Goal: Information Seeking & Learning: Check status

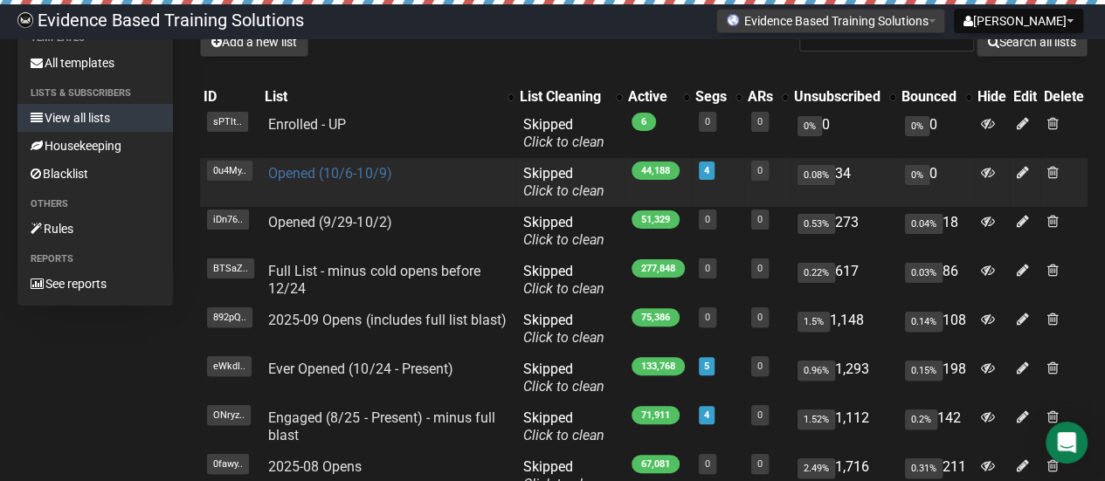
scroll to position [87, 0]
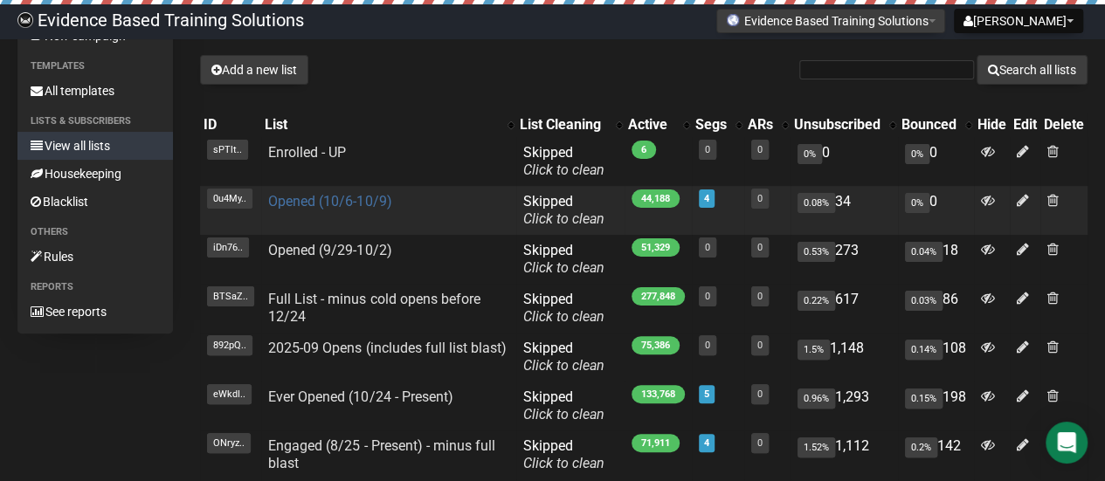
click at [358, 204] on link "Opened (10/6-10/9)" at bounding box center [329, 201] width 123 height 17
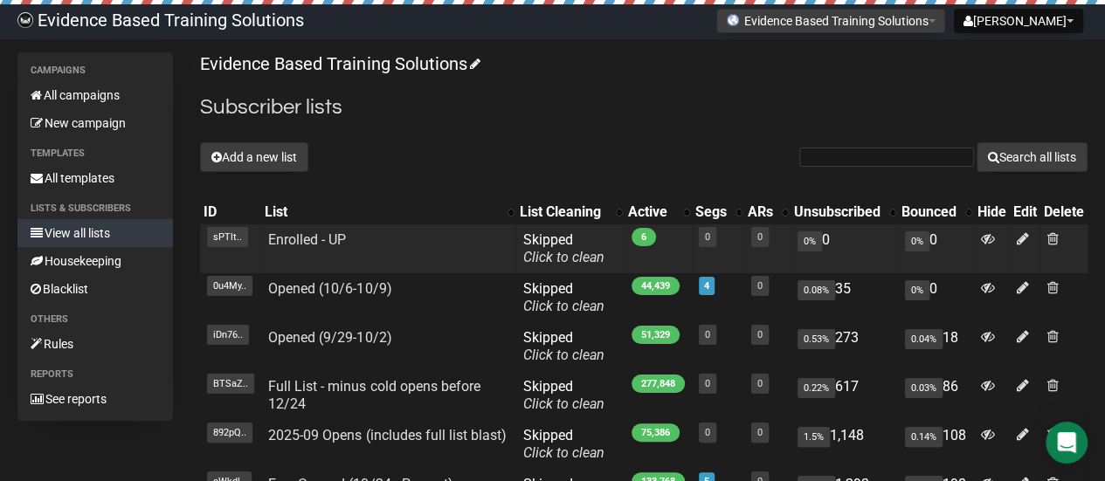
scroll to position [395, 0]
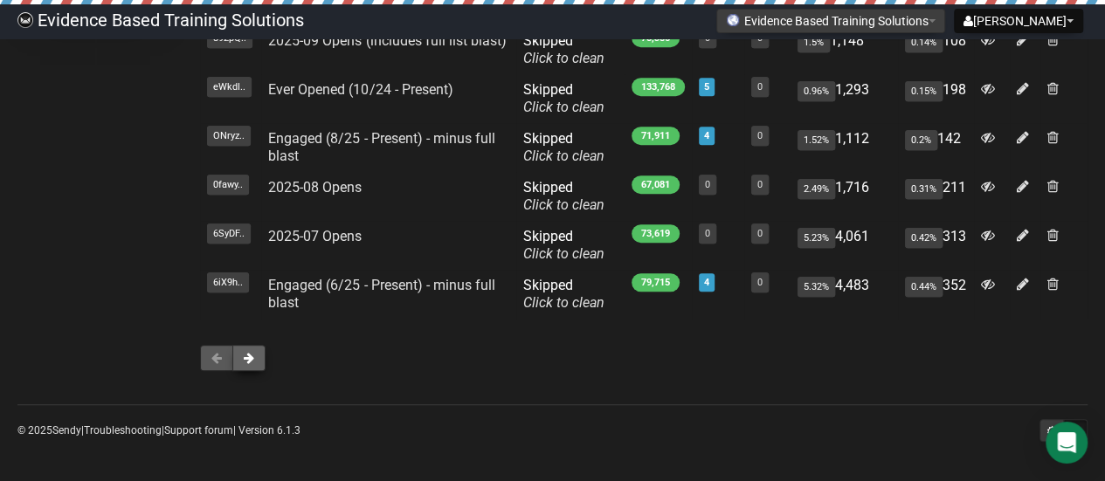
click at [257, 359] on button at bounding box center [248, 358] width 33 height 26
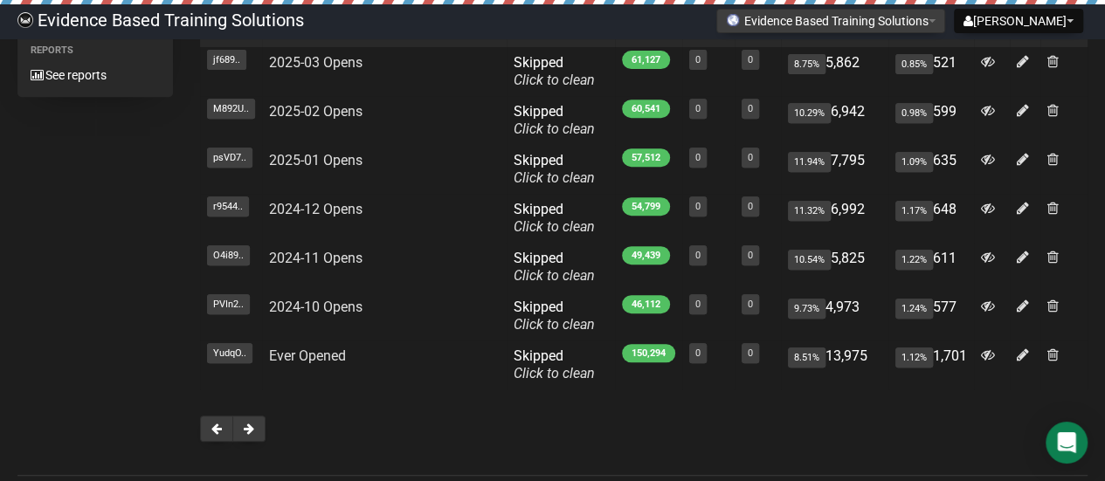
scroll to position [395, 0]
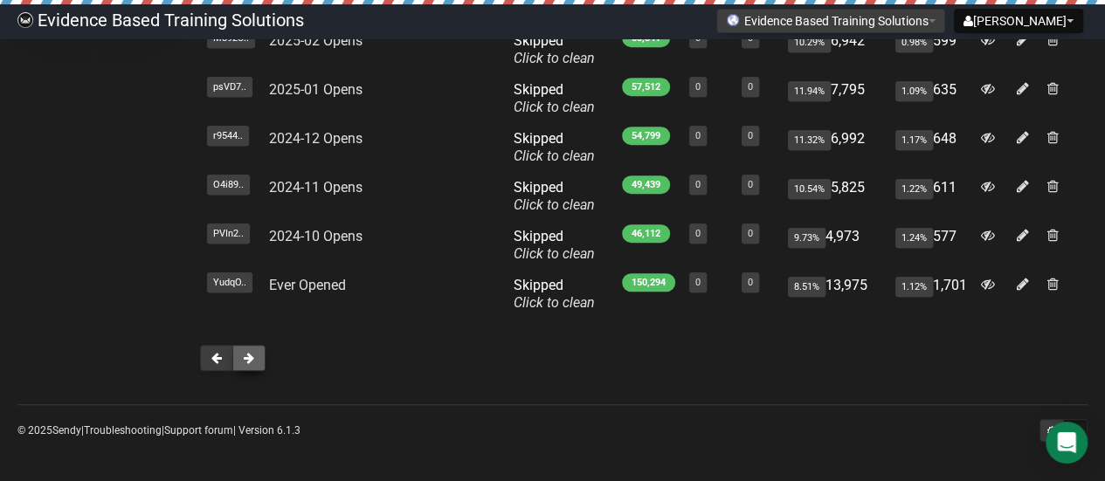
click at [259, 367] on button at bounding box center [248, 358] width 33 height 26
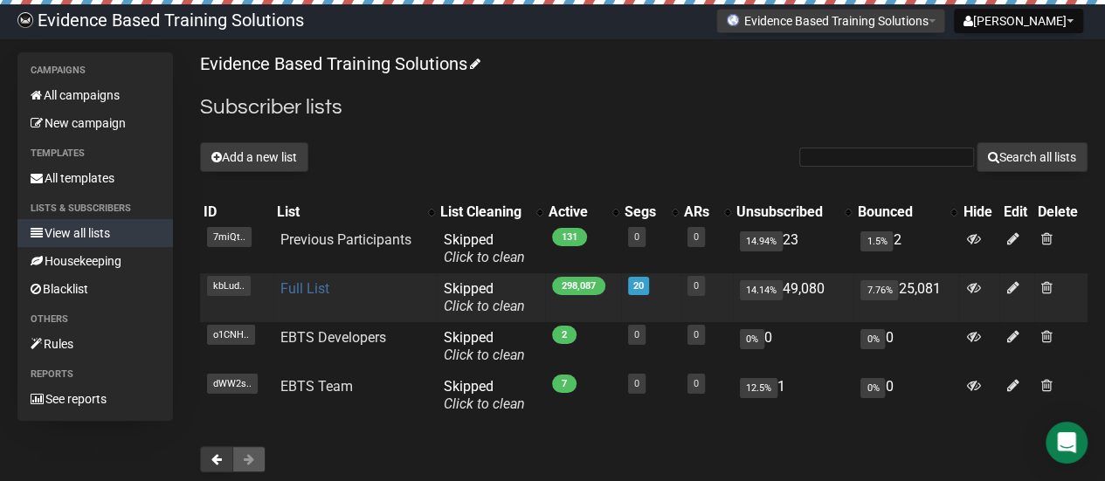
click at [312, 286] on link "Full List" at bounding box center [304, 288] width 49 height 17
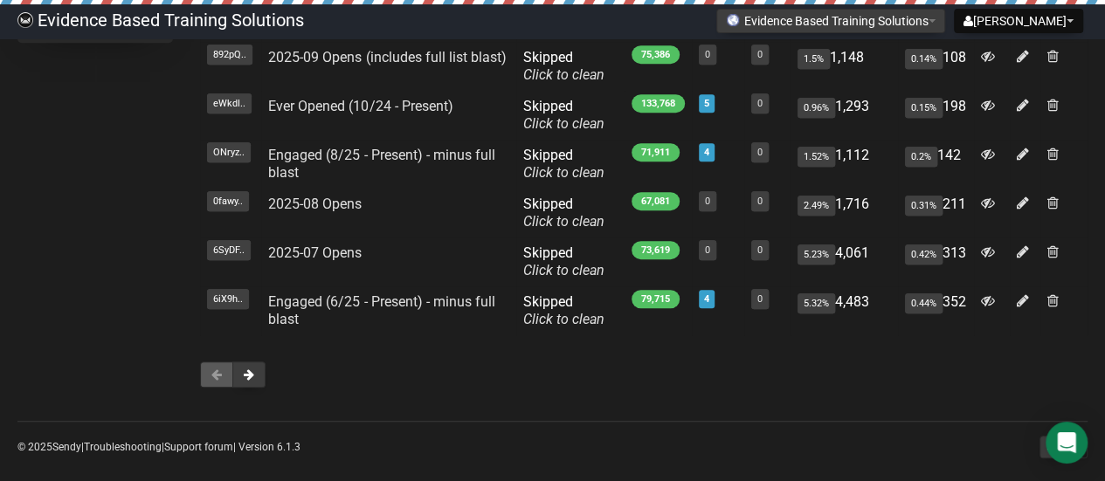
scroll to position [395, 0]
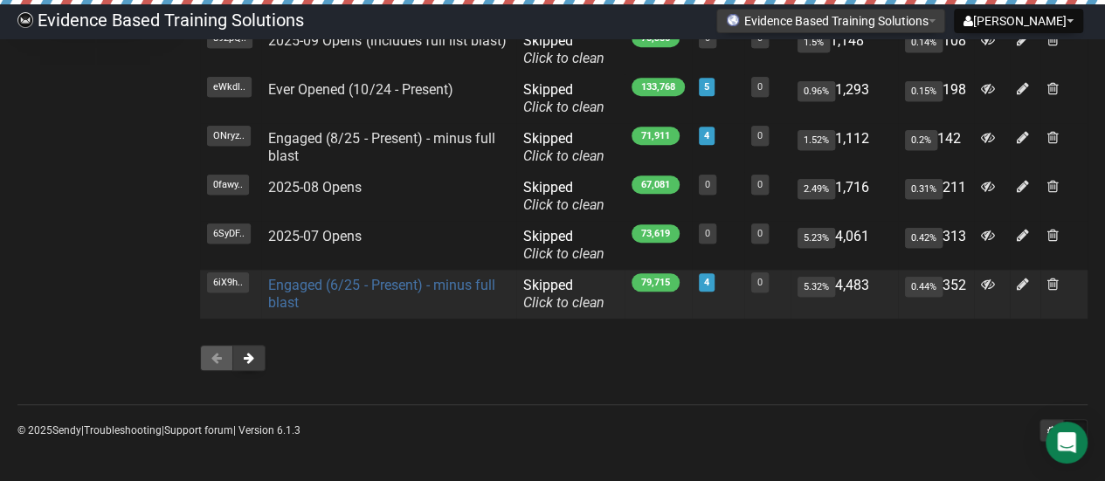
click at [383, 285] on link "Engaged (6/25 - Present) - minus full blast" at bounding box center [381, 294] width 226 height 34
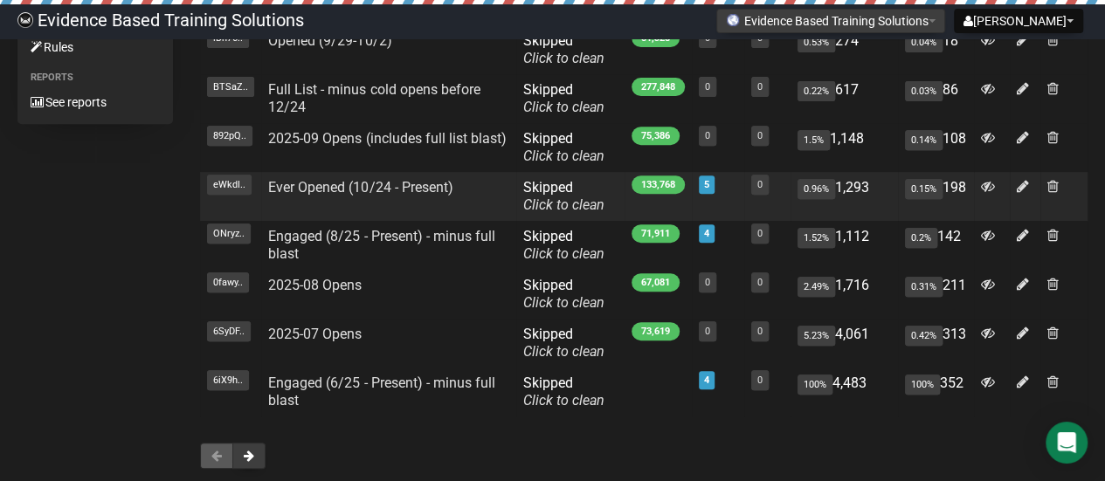
scroll to position [262, 0]
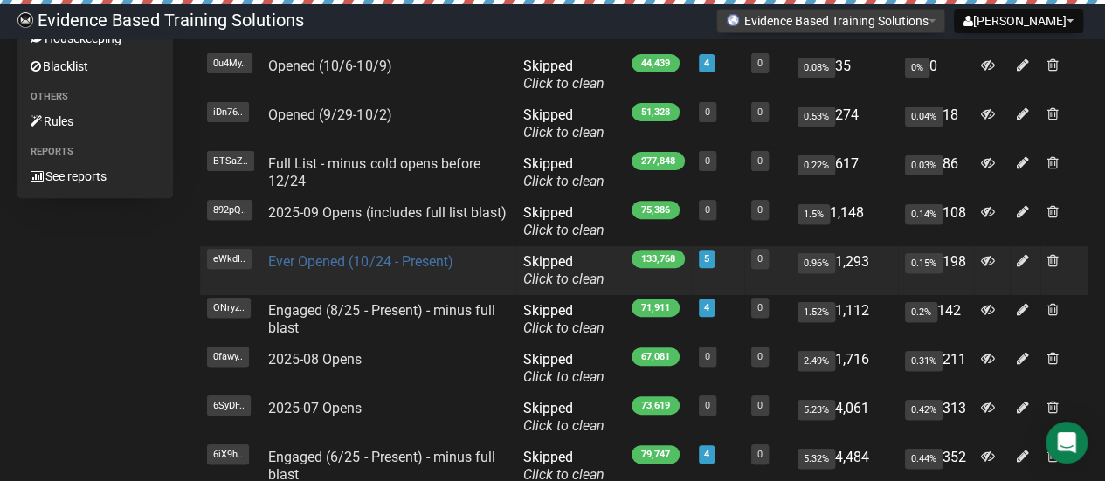
scroll to position [262, 0]
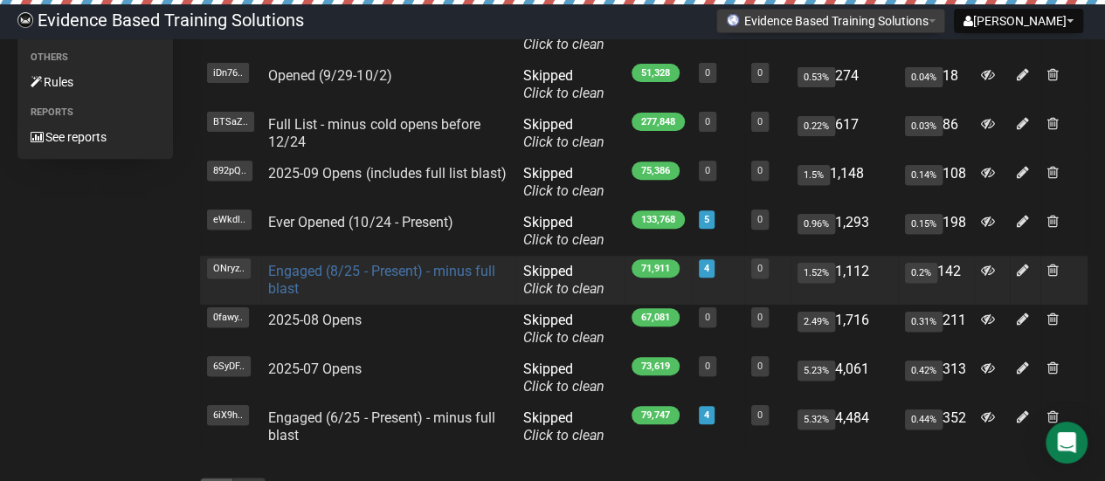
click at [360, 275] on link "Engaged (8/25 - Present) - minus full blast" at bounding box center [381, 280] width 226 height 34
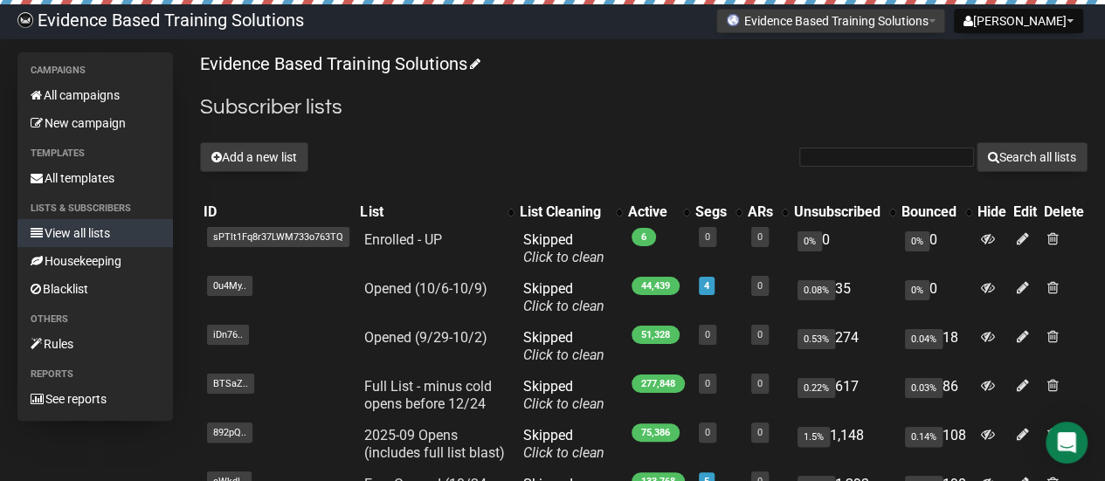
click at [100, 232] on link "View all lists" at bounding box center [95, 233] width 156 height 28
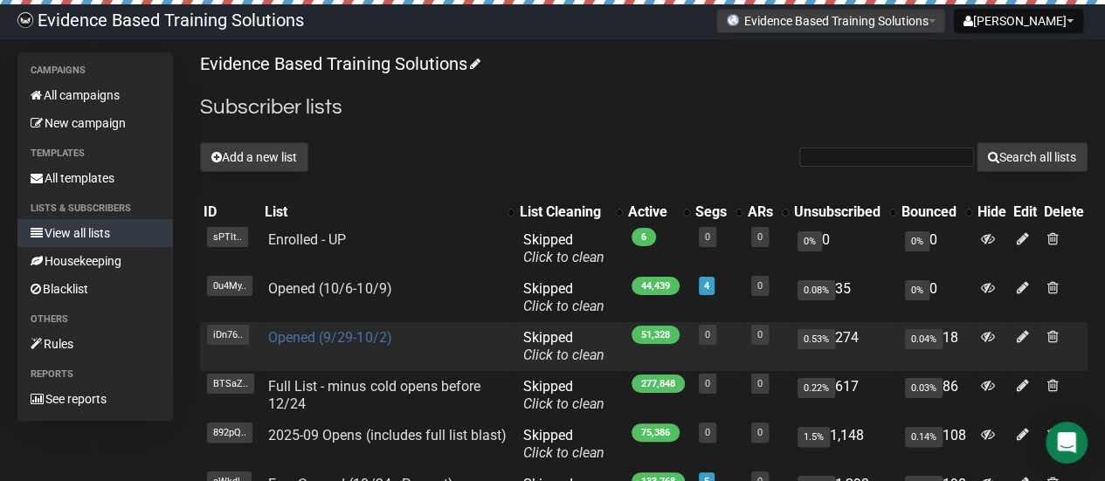
click at [314, 333] on link "Opened (9/29-10/2)" at bounding box center [329, 337] width 123 height 17
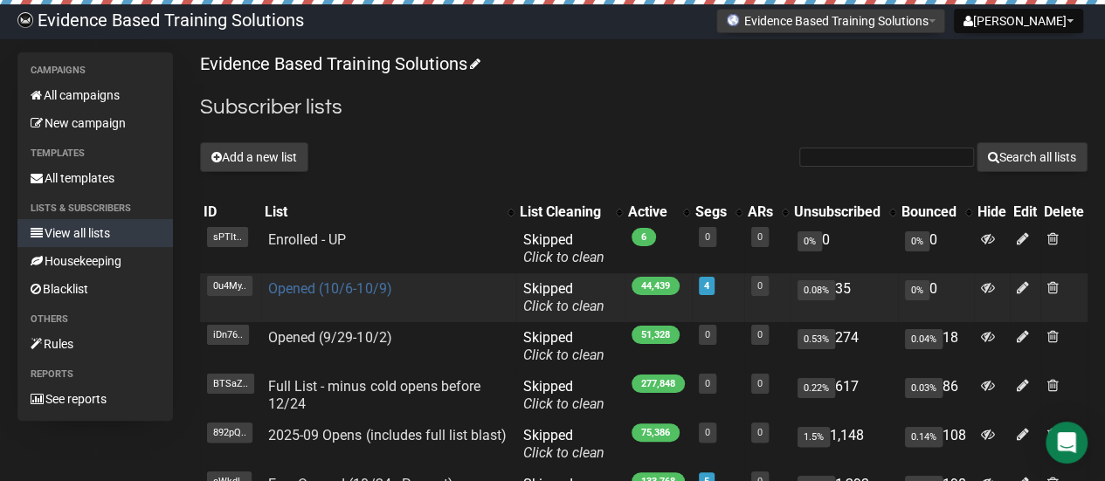
click at [381, 287] on link "Opened (10/6-10/9)" at bounding box center [329, 288] width 123 height 17
